Goal: Communication & Community: Answer question/provide support

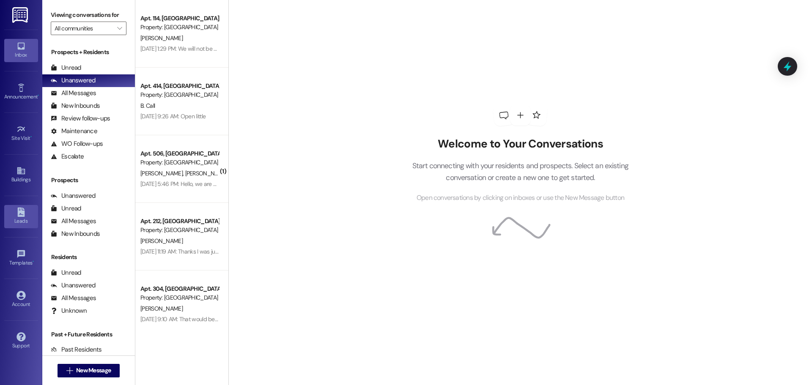
click at [22, 218] on div "Leads" at bounding box center [21, 221] width 42 height 8
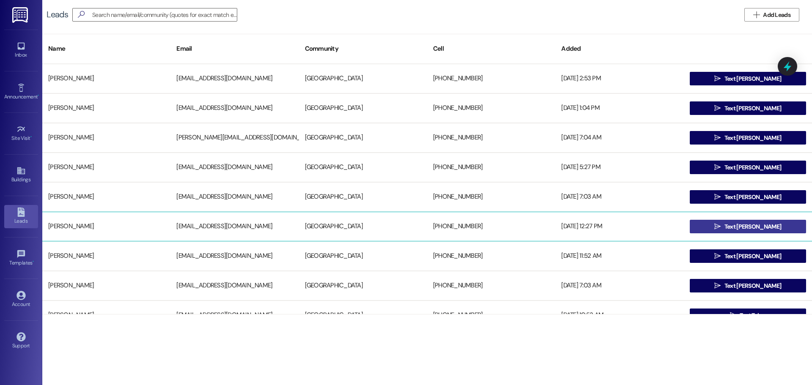
click at [768, 227] on span "Text [PERSON_NAME]" at bounding box center [753, 226] width 60 height 9
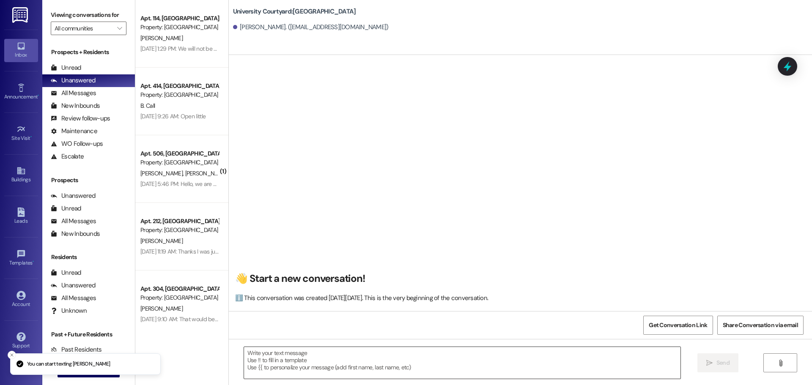
click at [280, 356] on textarea at bounding box center [462, 363] width 436 height 32
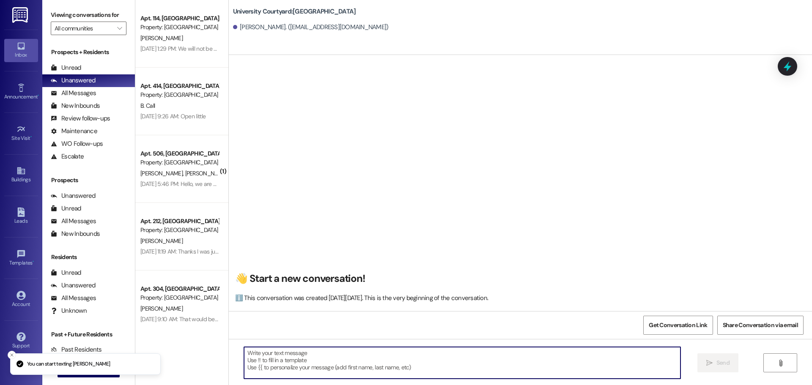
paste textarea "Hi [PERSON_NAME]! Thanks for your interest in [GEOGRAPHIC_DATA]! We are the clo…"
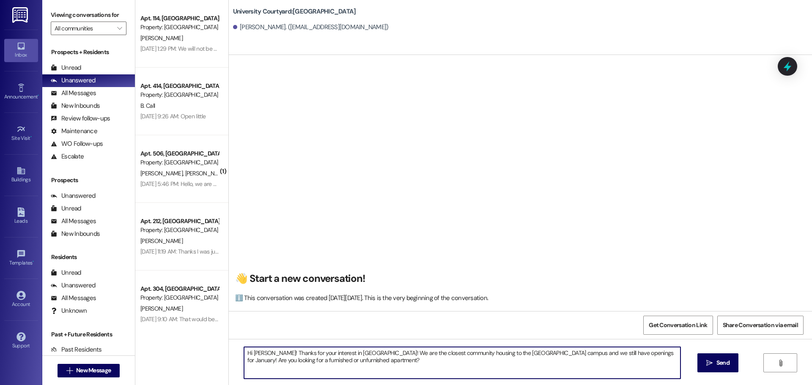
drag, startPoint x: 263, startPoint y: 350, endPoint x: 248, endPoint y: 352, distance: 15.3
click at [248, 352] on textarea "Hi Brooke! Thanks for your interest in University Courtyard! We are the closest…" at bounding box center [462, 363] width 436 height 32
drag, startPoint x: 271, startPoint y: 361, endPoint x: 292, endPoint y: 357, distance: 21.4
click at [305, 362] on textarea "Hi Vanessa! Thanks for your interest in University Courtyard! We are the closes…" at bounding box center [462, 363] width 436 height 32
drag, startPoint x: 650, startPoint y: 353, endPoint x: 681, endPoint y: 351, distance: 31.0
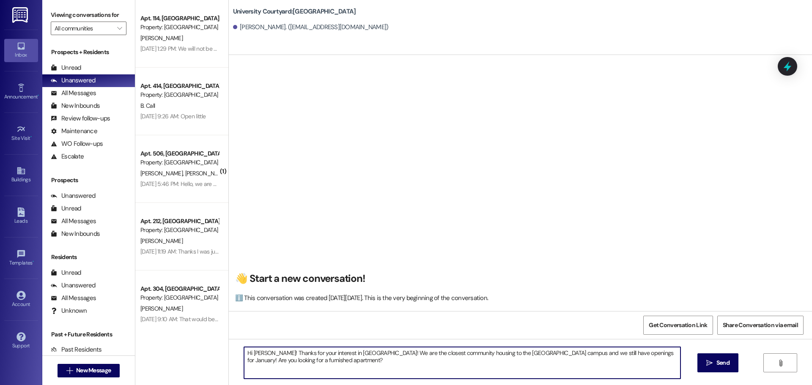
click at [653, 353] on textarea "Hi Vanessa! Thanks for your interest in University Courtyard! We are the closes…" at bounding box center [462, 363] width 436 height 32
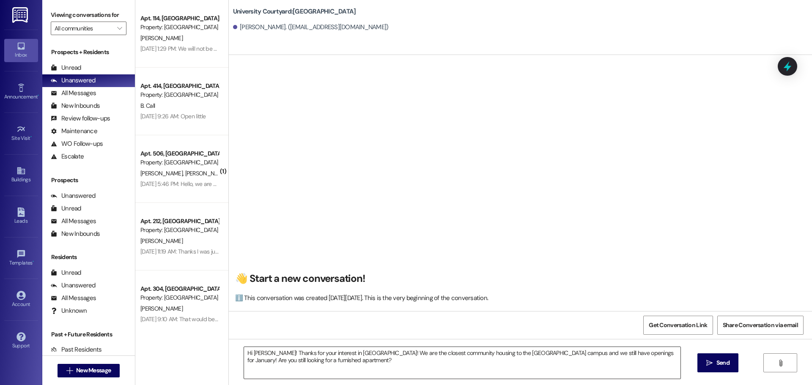
drag, startPoint x: 408, startPoint y: 381, endPoint x: 242, endPoint y: 359, distance: 167.5
click at [236, 361] on div "Hi Vanessa! Thanks for your interest in University Courtyard! We are the closes…" at bounding box center [520, 370] width 583 height 63
click at [371, 372] on textarea "Hi Vanessa! Thanks for your interest in University Courtyard! We are the closes…" at bounding box center [462, 363] width 436 height 32
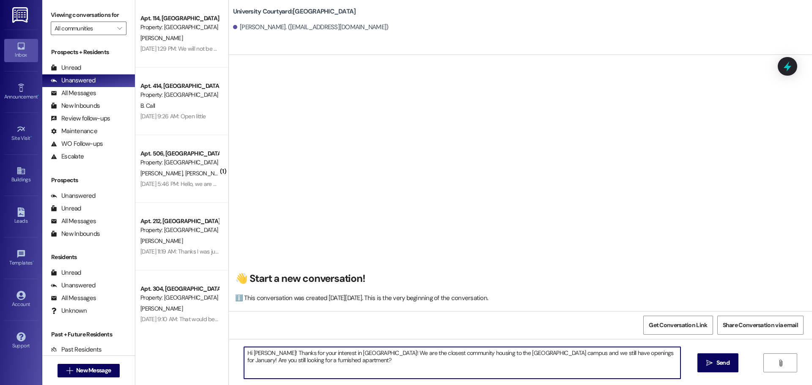
drag, startPoint x: 373, startPoint y: 367, endPoint x: 215, endPoint y: 356, distance: 158.5
click at [215, 356] on div "Apt. 114, 1 University Courtyard Property: University Courtyard C. Holthe Aug 2…" at bounding box center [473, 192] width 676 height 385
click at [364, 362] on textarea "Hi Vanessa! Thanks for your interest in University Courtyard! We are the closes…" at bounding box center [462, 363] width 436 height 32
type textarea "Hi Vanessa! Thanks for your interest in University Courtyard! We are the closes…"
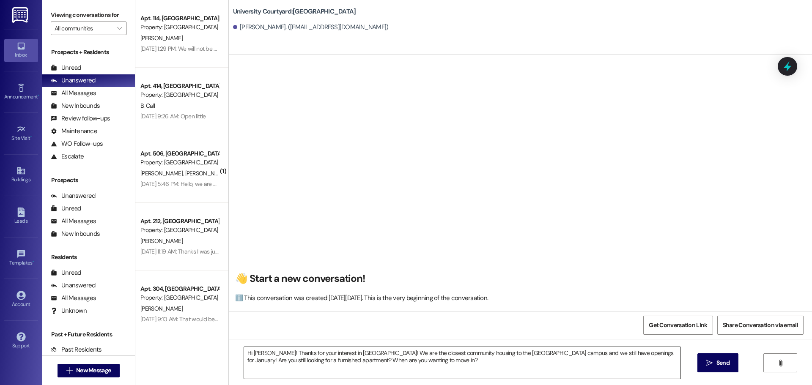
click at [443, 370] on textarea "Hi Vanessa! Thanks for your interest in University Courtyard! We are the closes…" at bounding box center [462, 363] width 436 height 32
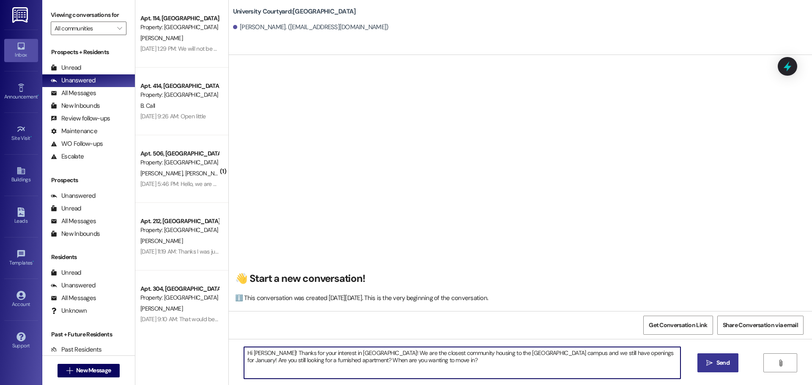
click at [711, 363] on icon "" at bounding box center [709, 363] width 6 height 7
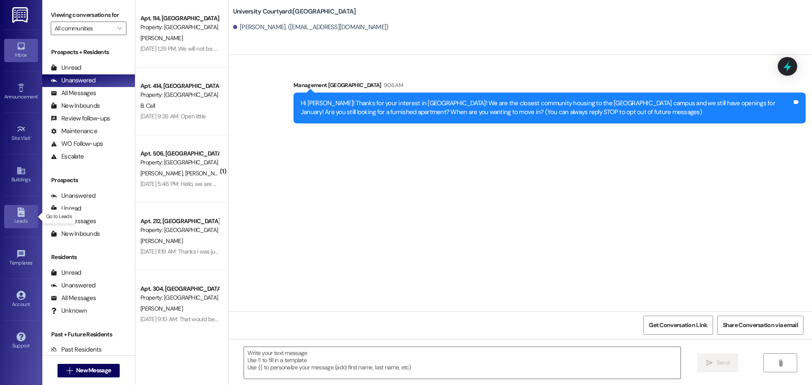
click at [30, 222] on div "Leads" at bounding box center [21, 221] width 42 height 8
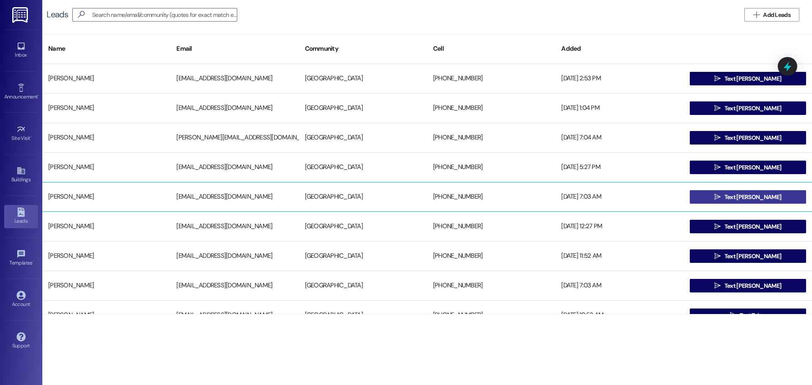
click at [719, 200] on button " Text Joanie" at bounding box center [748, 197] width 116 height 14
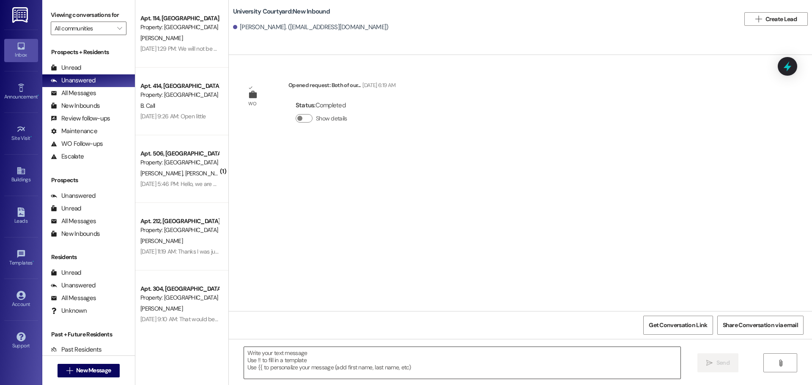
click at [282, 362] on textarea at bounding box center [462, 363] width 436 height 32
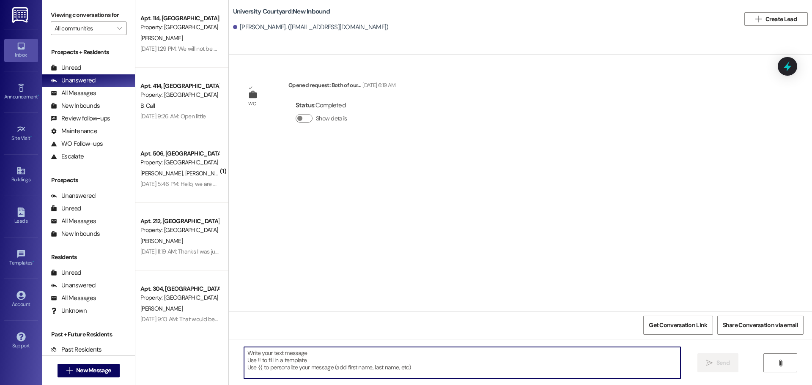
paste textarea "Hi Vanessa! Thanks for your interest in University Courtyard! We are the closes…"
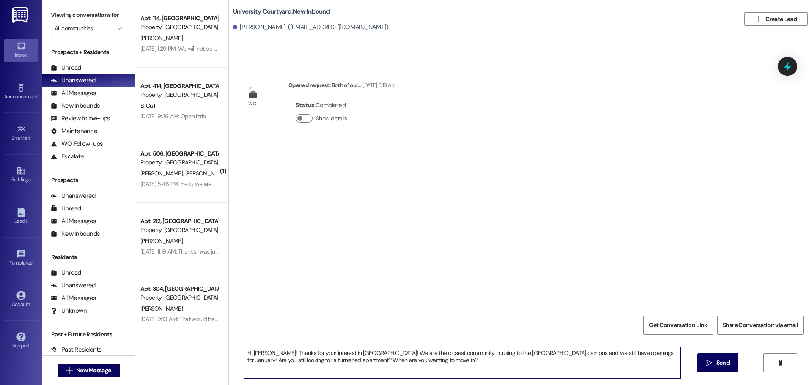
drag, startPoint x: 268, startPoint y: 355, endPoint x: 248, endPoint y: 350, distance: 21.1
click at [248, 350] on textarea "Hi Vanessa! Thanks for your interest in University Courtyard! We are the closes…" at bounding box center [462, 363] width 436 height 32
click at [530, 354] on textarea "Hi Joanie! Thanks for your interest in University Courtyard! We are the closest…" at bounding box center [462, 363] width 436 height 32
drag, startPoint x: 271, startPoint y: 361, endPoint x: 276, endPoint y: 361, distance: 5.1
click at [275, 361] on textarea "Hi Joanie! Thanks for your interest in University Courtyard! We are the closest…" at bounding box center [462, 363] width 436 height 32
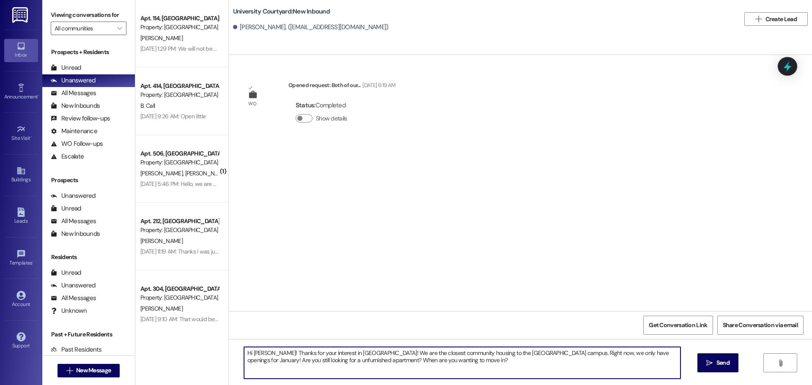
drag, startPoint x: 437, startPoint y: 359, endPoint x: 239, endPoint y: 342, distance: 198.6
click at [239, 342] on div "Hi Joanie! Thanks for your interest in University Courtyard! We are the closest…" at bounding box center [520, 370] width 583 height 63
type textarea "Hi Joanie! Thanks for your interest in University Courtyard! We are the closest…"
click at [720, 361] on span "Send" at bounding box center [722, 363] width 13 height 9
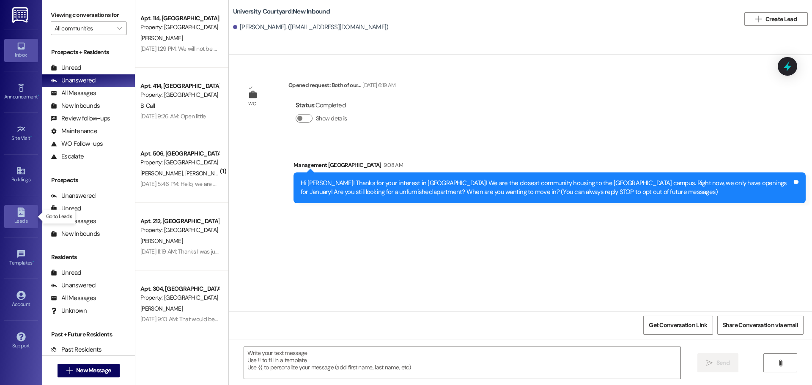
click at [30, 216] on link "Leads" at bounding box center [21, 216] width 34 height 23
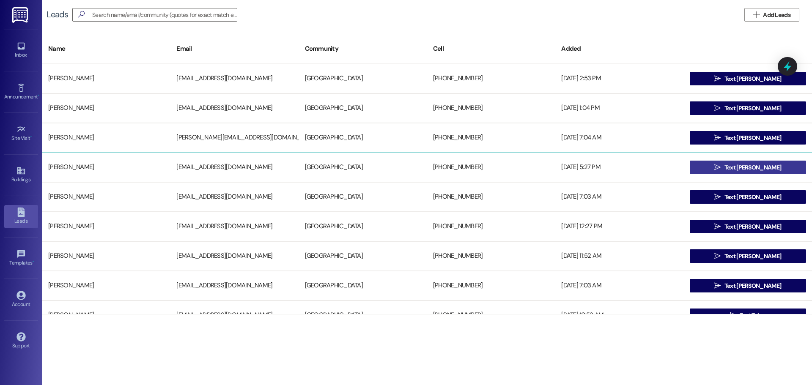
drag, startPoint x: 772, startPoint y: 162, endPoint x: 764, endPoint y: 162, distance: 8.5
click at [772, 162] on button " Text Stephanie" at bounding box center [748, 168] width 116 height 14
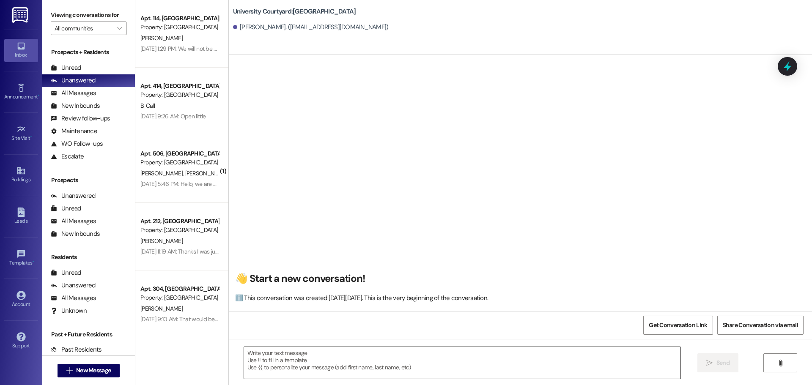
click at [317, 355] on textarea at bounding box center [462, 363] width 436 height 32
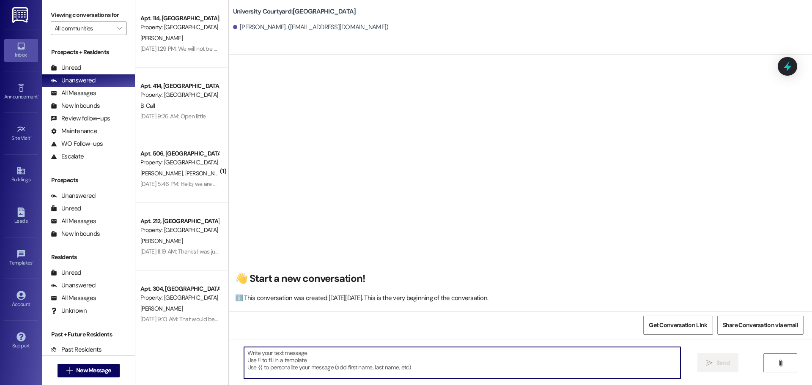
paste textarea "Hi Joanie! Thanks for your interest in University Courtyard! We are the closest…"
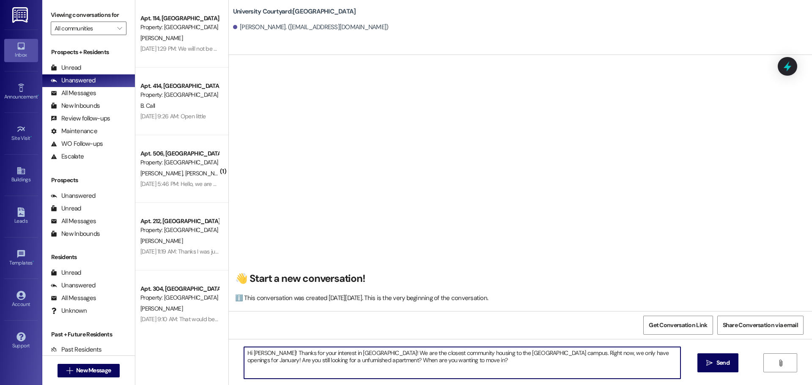
drag, startPoint x: 263, startPoint y: 353, endPoint x: 248, endPoint y: 350, distance: 14.7
click at [248, 350] on textarea "Hi Joanie! Thanks for your interest in University Courtyard! We are the closest…" at bounding box center [462, 363] width 436 height 32
click at [540, 350] on textarea "Hi Stephanie! Thanks for your interest in University Courtyard! We are the clos…" at bounding box center [462, 363] width 436 height 32
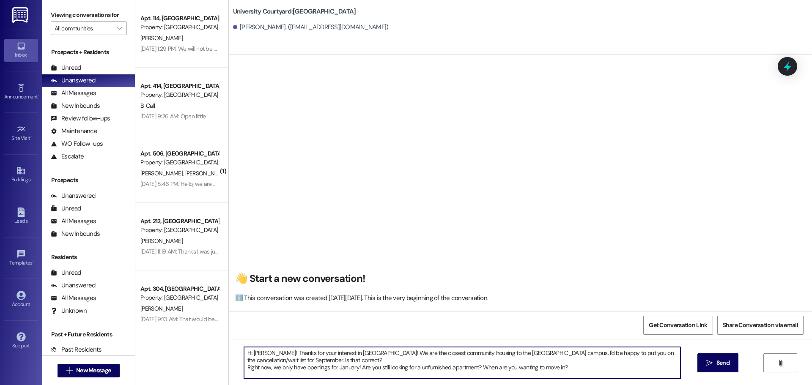
drag, startPoint x: 355, startPoint y: 366, endPoint x: 433, endPoint y: 370, distance: 78.3
click at [473, 370] on textarea "Hi Stephanie! Thanks for your interest in University Courtyard! We are the clos…" at bounding box center [462, 363] width 436 height 32
drag, startPoint x: 479, startPoint y: 370, endPoint x: 239, endPoint y: 350, distance: 240.5
click at [244, 350] on textarea "Hi Stephanie! Thanks for your interest in University Courtyard! We are the clos…" at bounding box center [462, 363] width 436 height 32
type textarea "Hi Stephanie! Thanks for your interest in University Courtyard! We are the clos…"
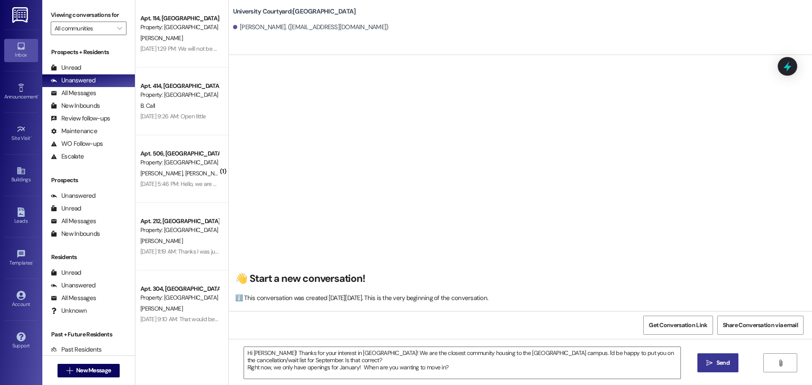
click at [731, 364] on button " Send" at bounding box center [717, 362] width 41 height 19
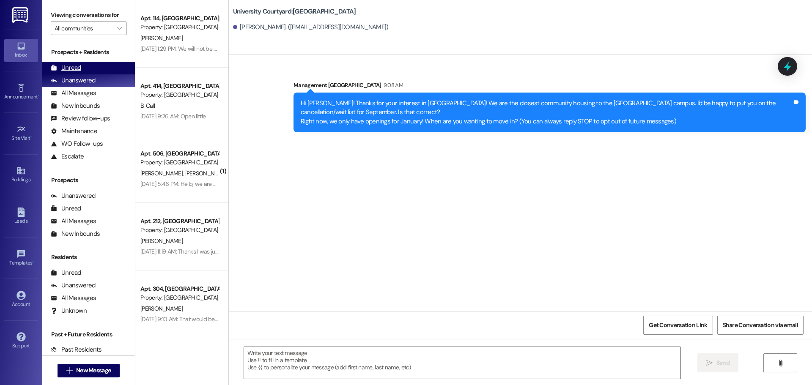
click at [96, 69] on div "Unread (0)" at bounding box center [88, 68] width 93 height 13
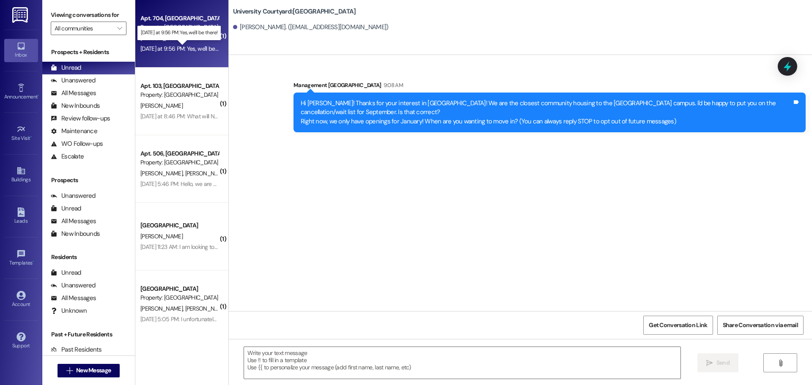
click at [166, 51] on div "Yesterday at 9:56 PM: Yes, we'll be there! Yesterday at 9:56 PM: Yes, we'll be …" at bounding box center [185, 49] width 90 height 8
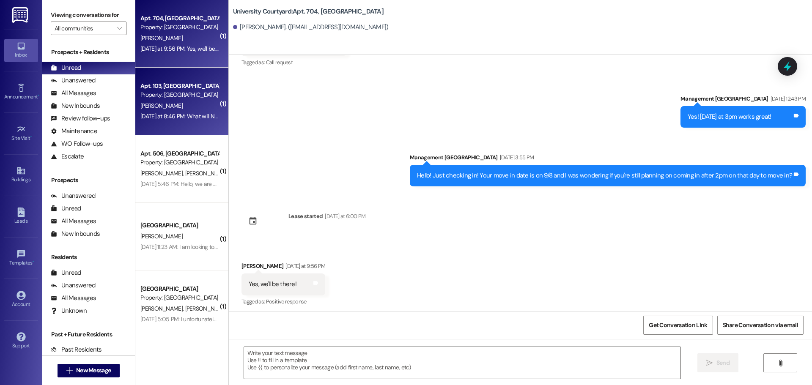
scroll to position [1449, 0]
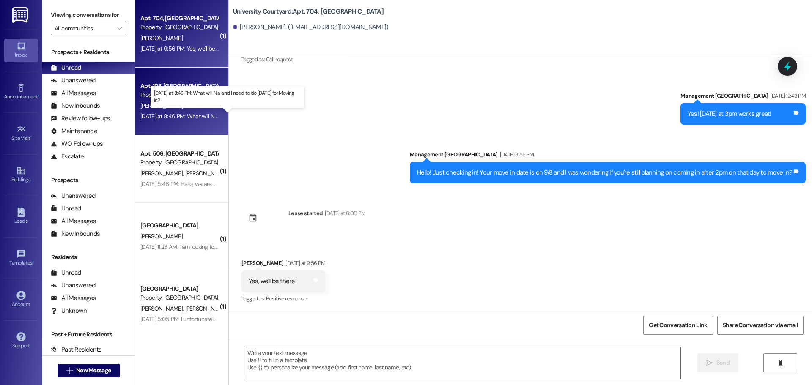
click at [191, 118] on div "Yesterday at 8:46 PM: What will Nia and I need to do tomorrow for Moving in? Ye…" at bounding box center [226, 116] width 172 height 8
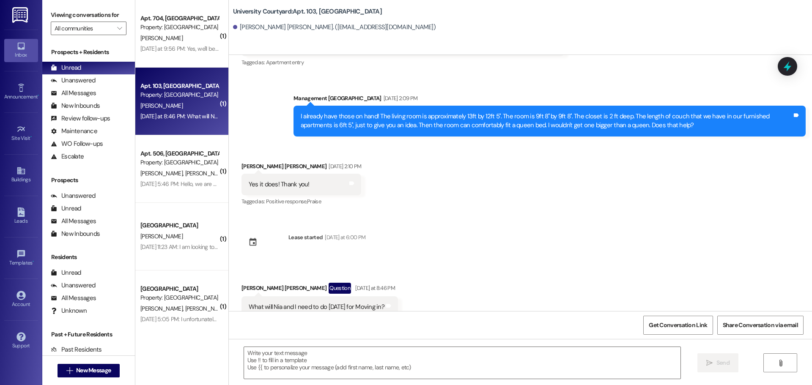
scroll to position [1412, 0]
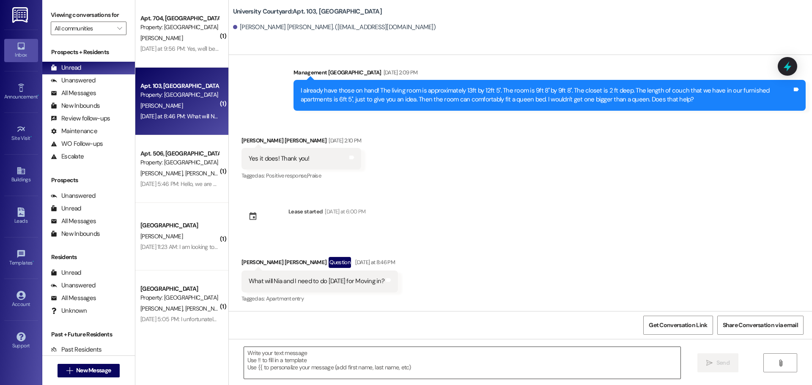
click at [315, 368] on textarea at bounding box center [462, 363] width 436 height 32
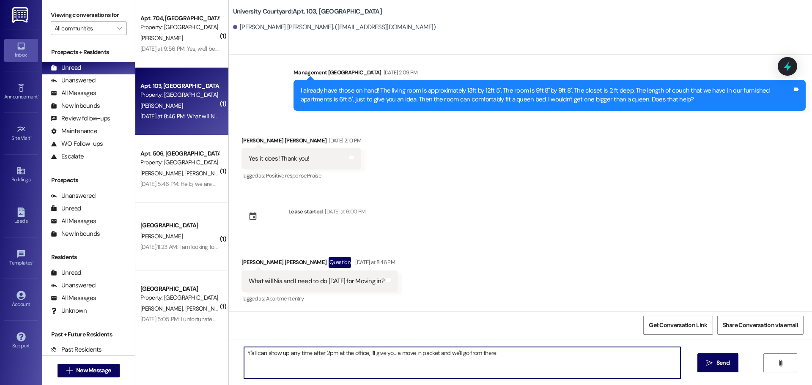
type textarea "Y'all can show up any time after 2pm at the office, I'll give you a move in pac…"
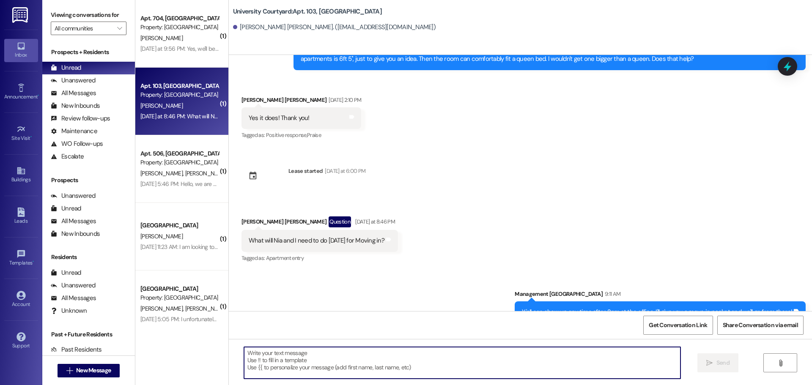
scroll to position [1471, 0]
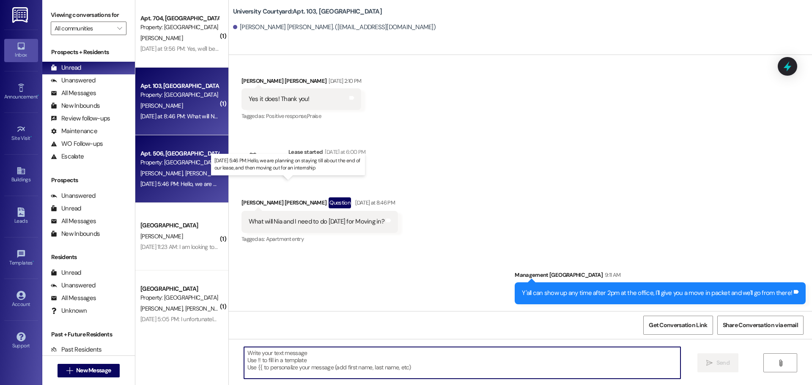
click at [184, 183] on div "Sep 05, 2025 at 5:46 PM: Hello, we are planning on staying till about the end o…" at bounding box center [283, 184] width 287 height 8
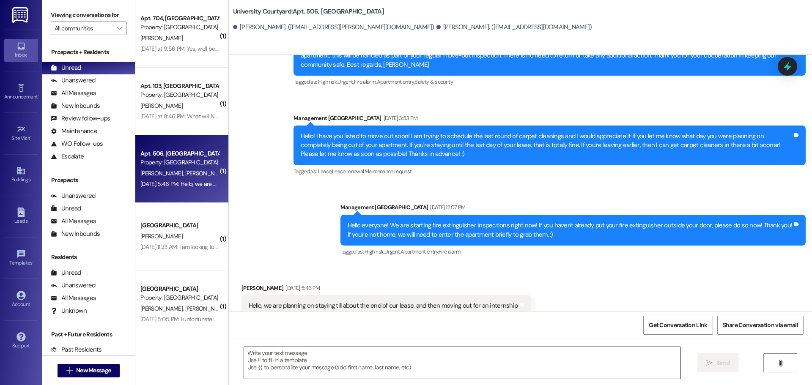
scroll to position [1531, 0]
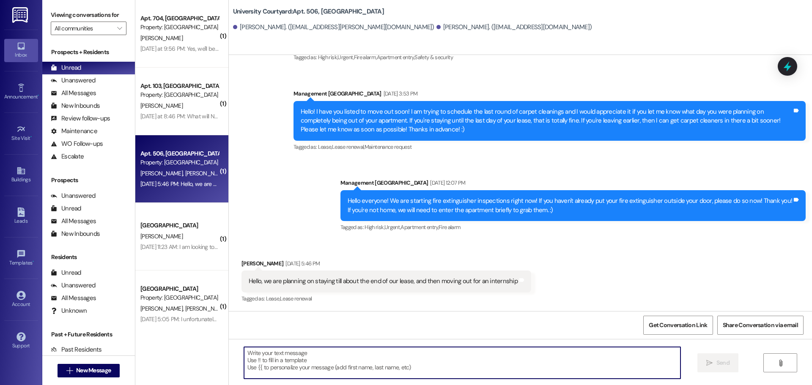
click at [292, 374] on textarea at bounding box center [462, 363] width 436 height 32
type textarea "a"
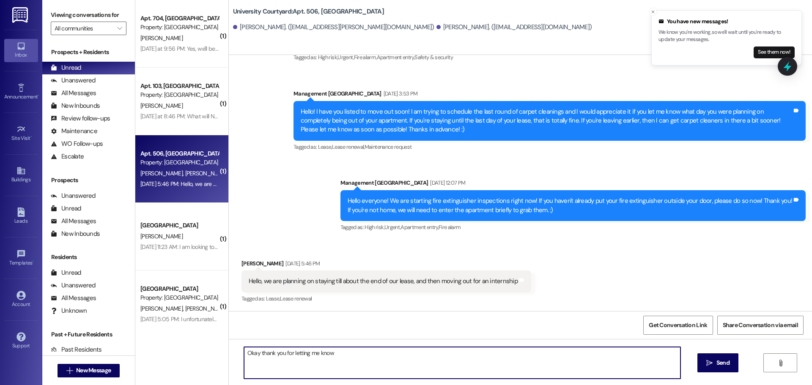
type textarea "Okay thank you for letting me know!"
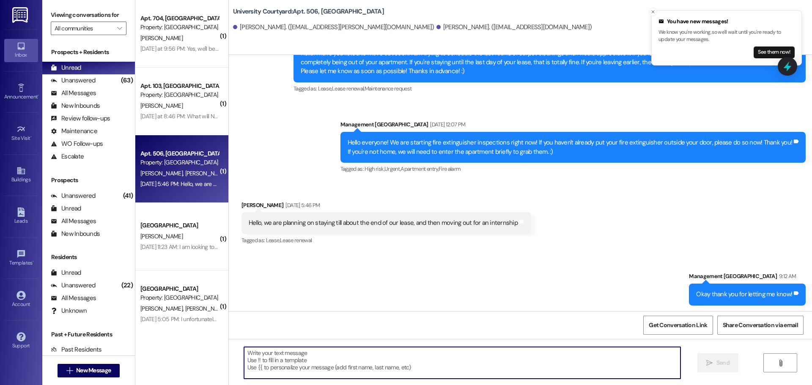
scroll to position [1590, 0]
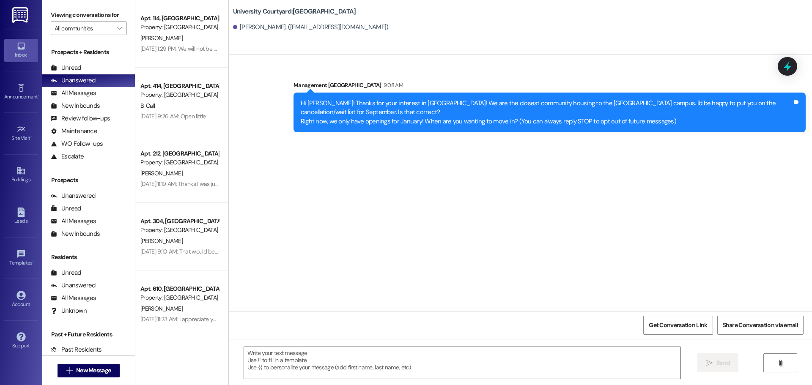
click at [82, 75] on div "Unanswered (0)" at bounding box center [88, 80] width 93 height 13
click at [81, 68] on div "Unread (0)" at bounding box center [88, 68] width 93 height 13
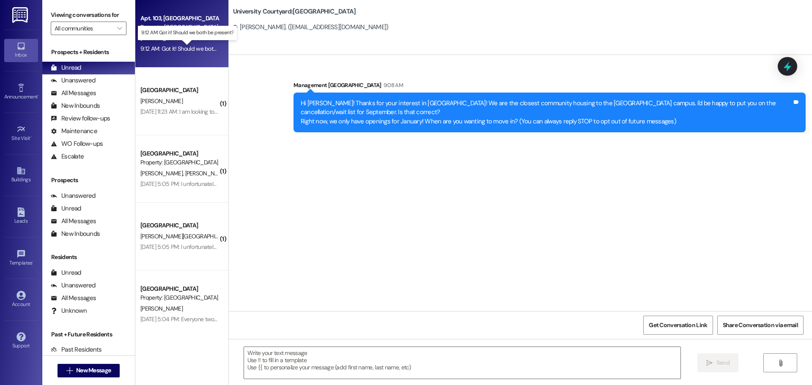
click at [182, 50] on div "9:12 AM: Got it! Should we both be present? 9:12 AM: Got it! Should we both be …" at bounding box center [193, 49] width 107 height 8
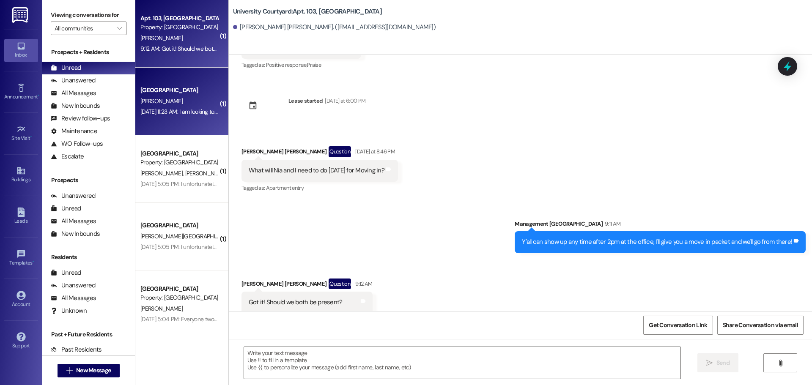
scroll to position [1544, 0]
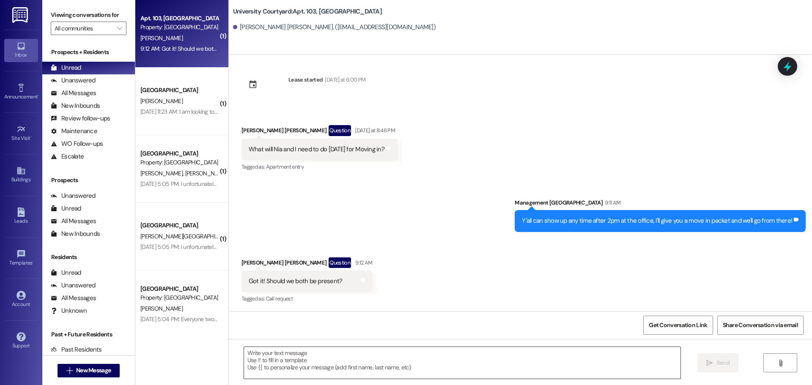
click at [358, 357] on textarea at bounding box center [462, 363] width 436 height 32
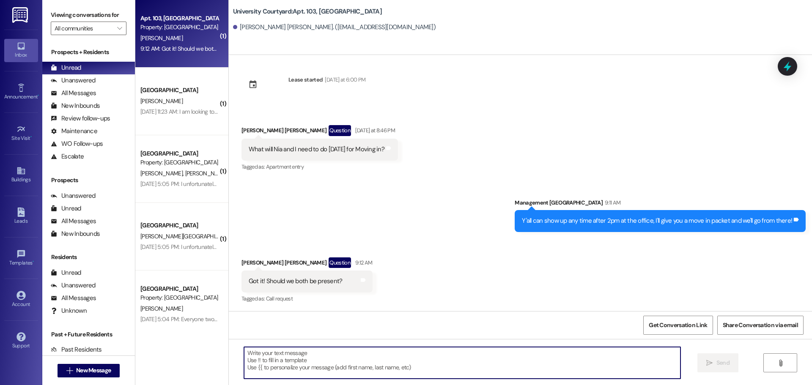
type textarea "o"
type textarea "Not necessarily - Just one of you is fine"
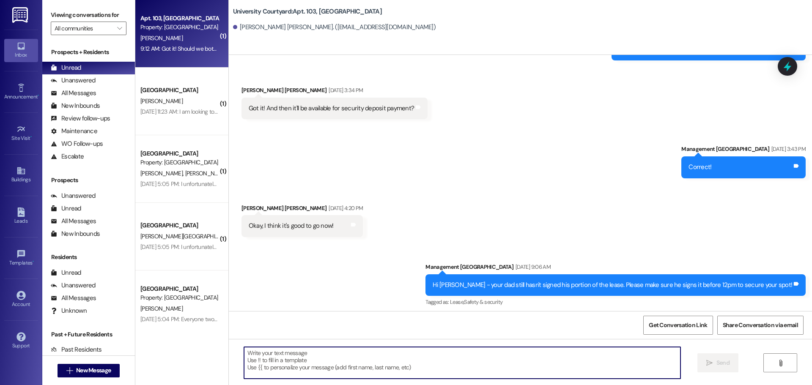
scroll to position [546, 0]
